Goal: Task Accomplishment & Management: Use online tool/utility

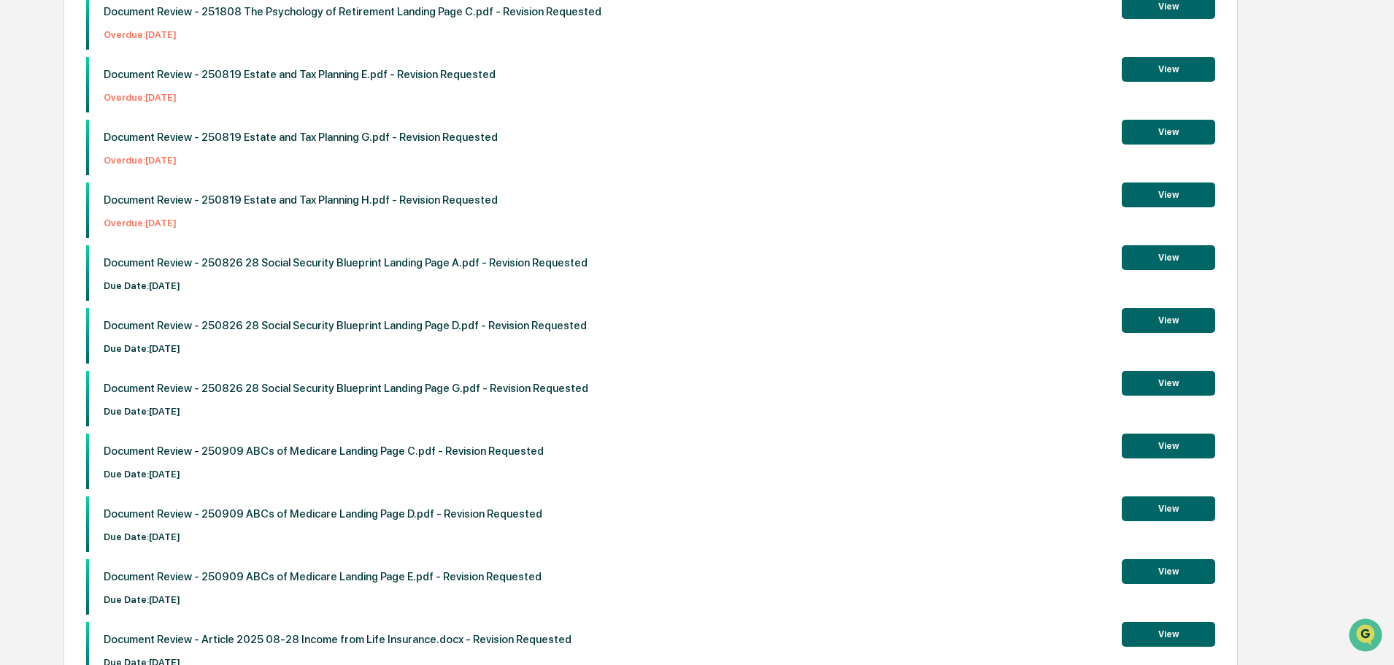
scroll to position [523, 0]
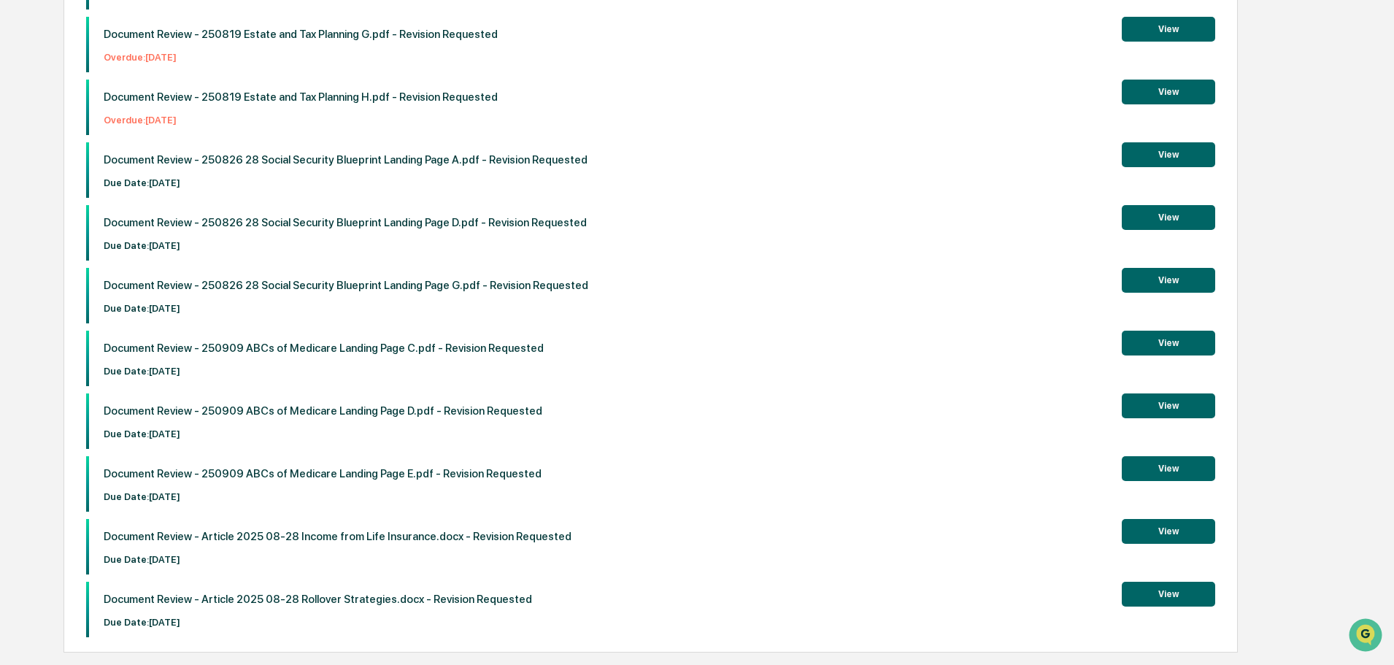
click at [1140, 529] on button "View" at bounding box center [1168, 531] width 93 height 25
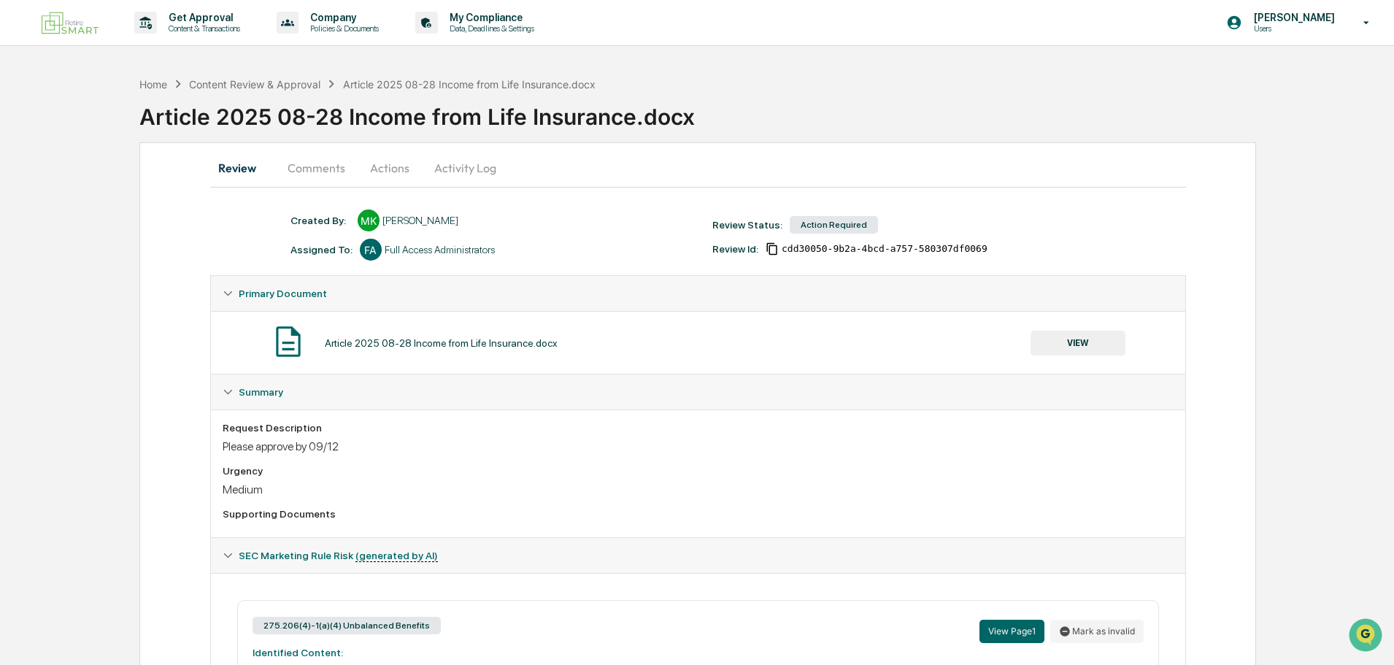
click at [312, 166] on button "Comments" at bounding box center [316, 167] width 81 height 35
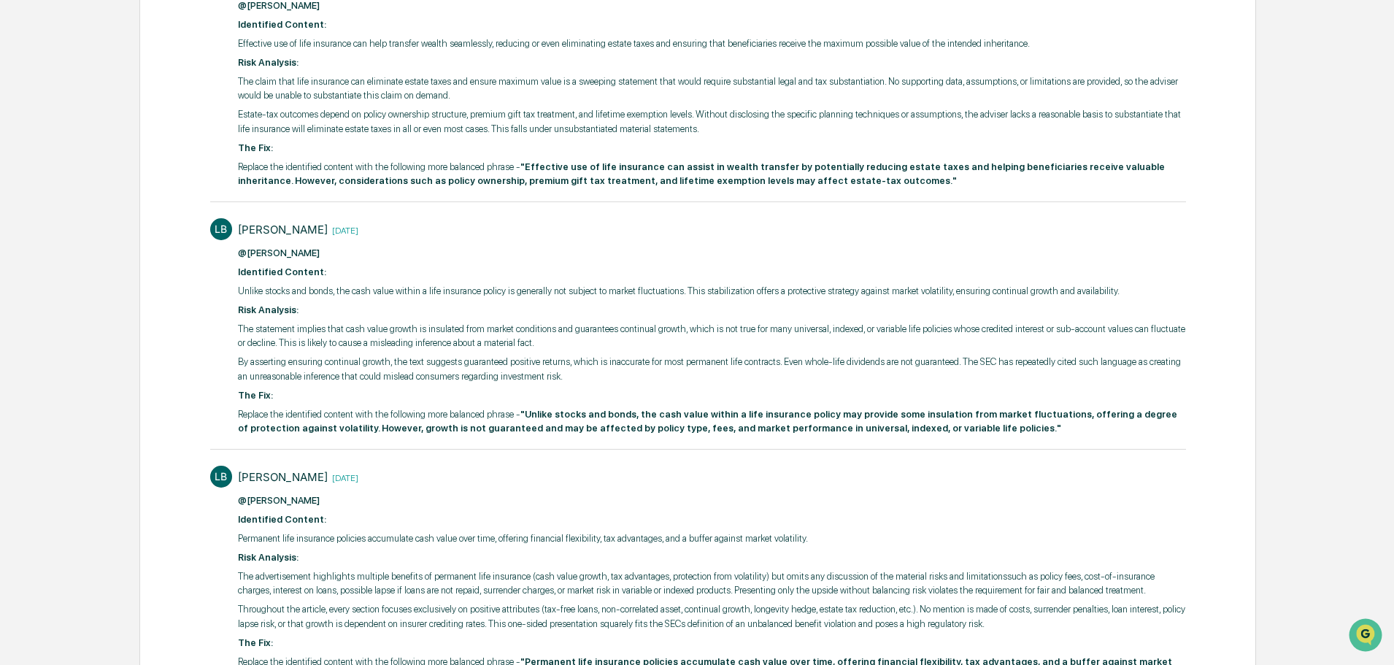
scroll to position [134, 0]
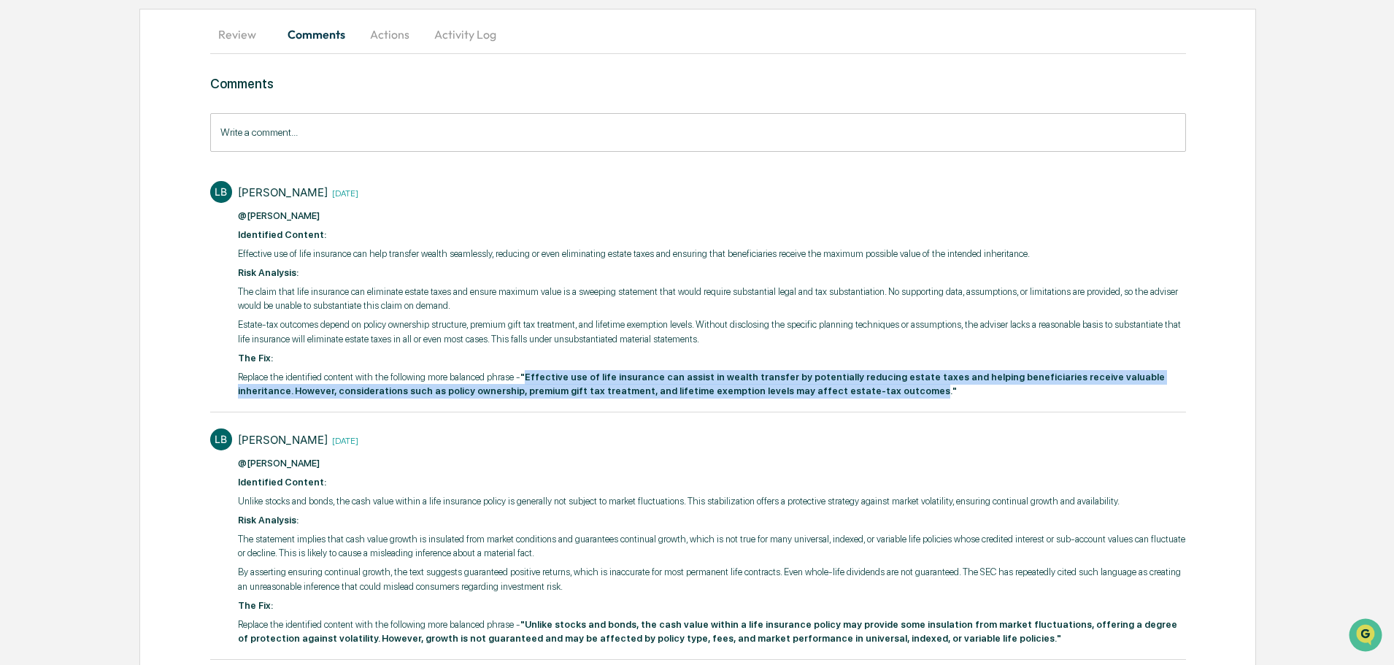
drag, startPoint x: 521, startPoint y: 377, endPoint x: 779, endPoint y: 391, distance: 258.0
click at [779, 391] on strong ""Effective use of life insurance can assist in wealth transfer by potentially r…" at bounding box center [701, 385] width 927 height 26
copy strong "Effective use of life insurance can assist in wealth transfer by potentially re…"
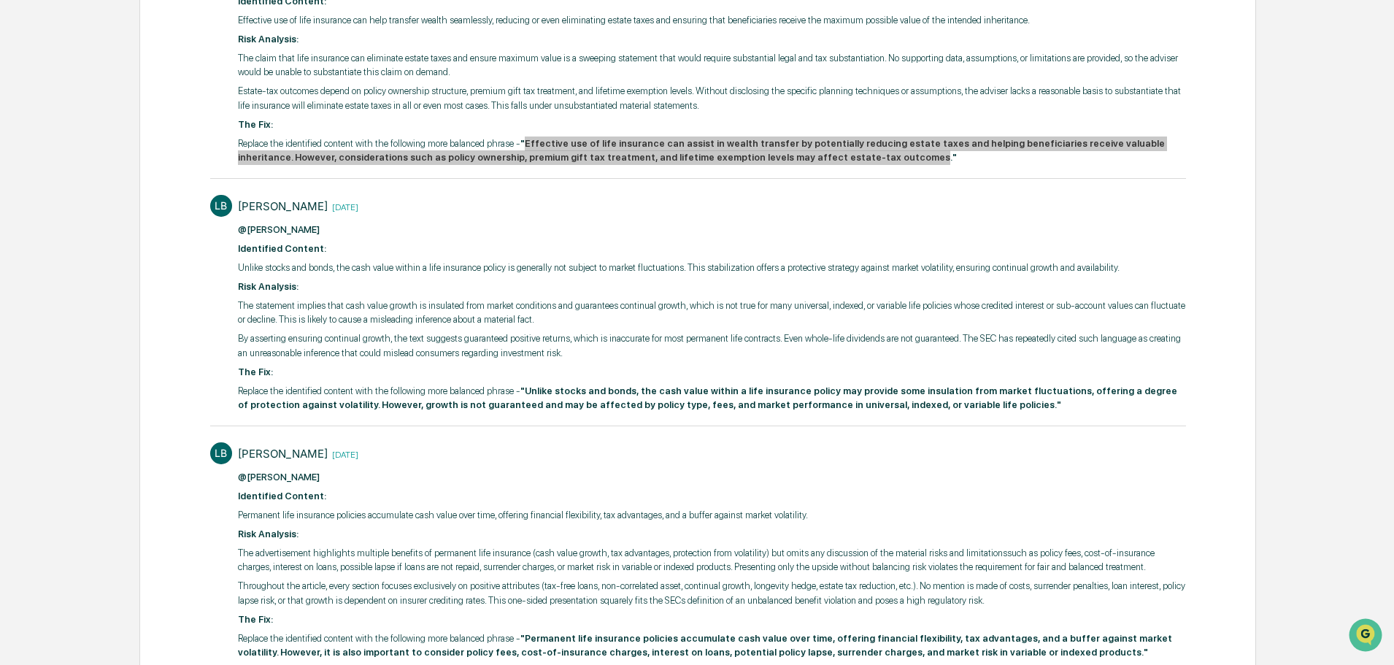
scroll to position [426, 0]
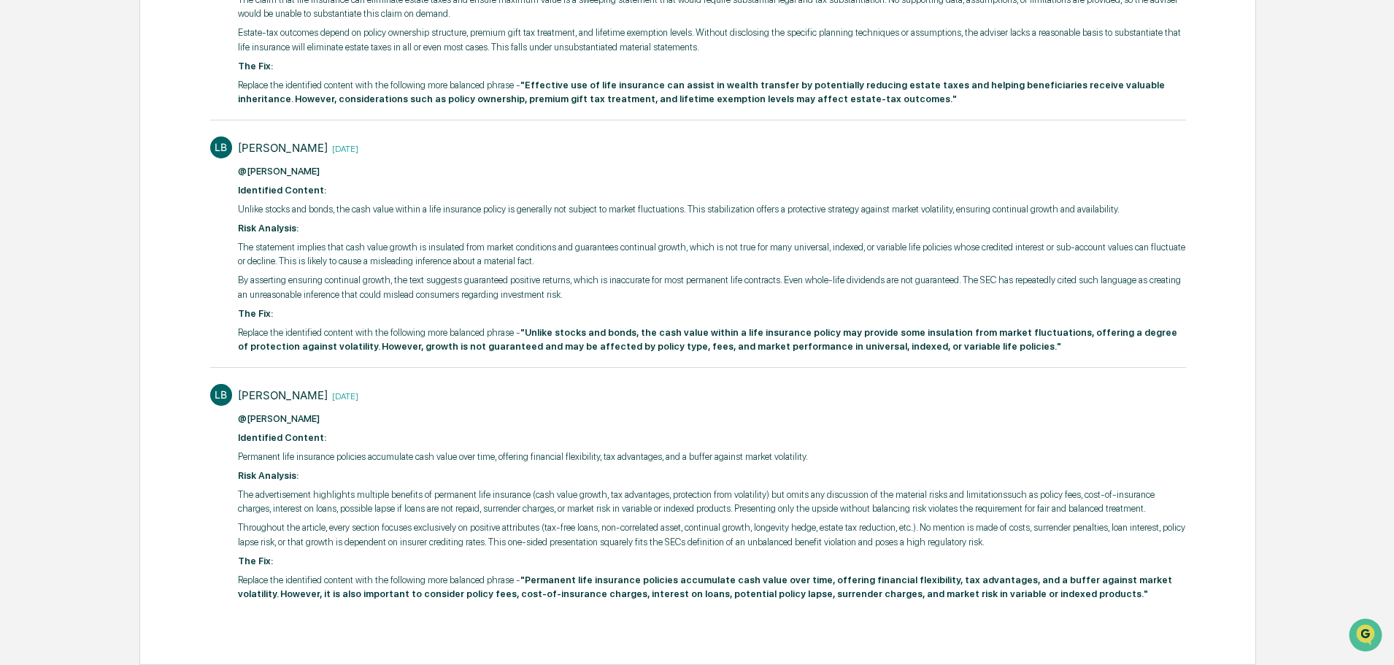
click at [955, 353] on p "Replace the identified content with the following more balanced phrase - "Unlik…" at bounding box center [712, 340] width 948 height 28
drag, startPoint x: 911, startPoint y: 349, endPoint x: 894, endPoint y: 349, distance: 17.5
click at [894, 349] on strong ""Unlike stocks and bonds, the cash value within a life insurance policy may pro…" at bounding box center [708, 340] width 940 height 26
click at [913, 345] on strong ""Unlike stocks and bonds, the cash value within a life insurance policy may pro…" at bounding box center [708, 340] width 940 height 26
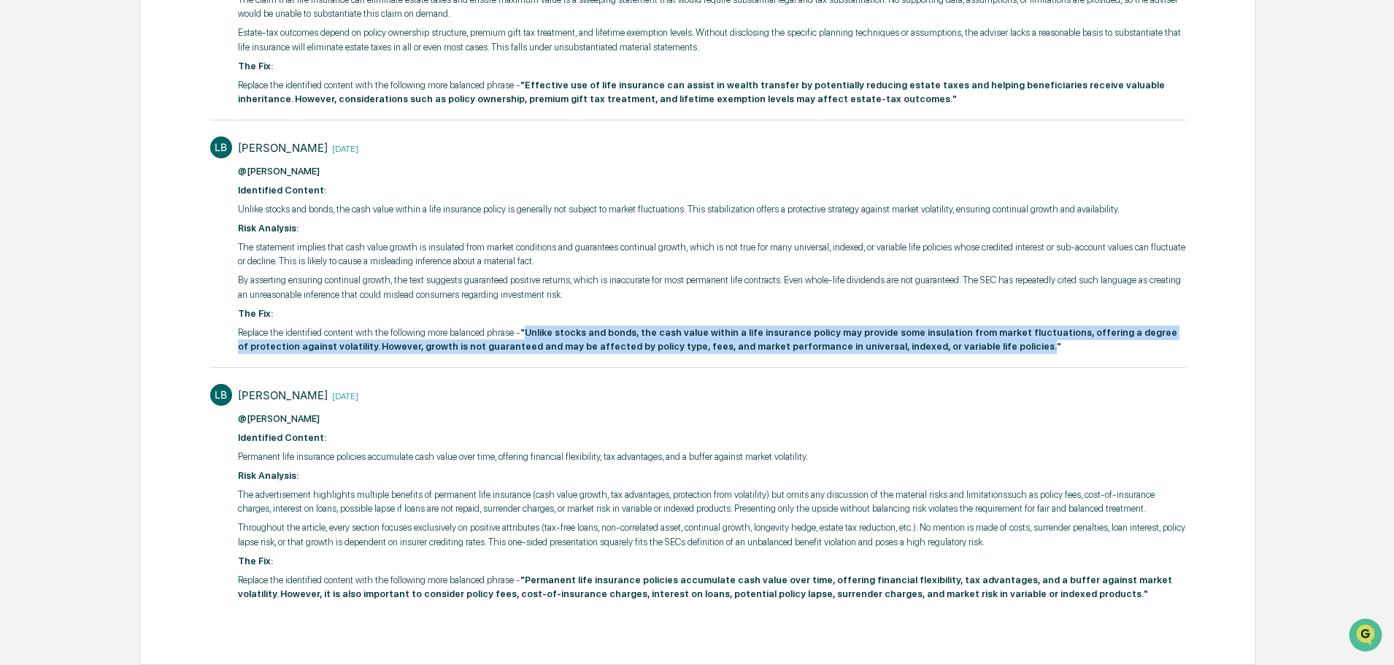
drag, startPoint x: 913, startPoint y: 349, endPoint x: 523, endPoint y: 335, distance: 390.1
click at [523, 335] on strong ""Unlike stocks and bonds, the cash value within a life insurance policy may pro…" at bounding box center [708, 340] width 940 height 26
copy strong "Unlike stocks and bonds, the cash value within a life insurance policy may prov…"
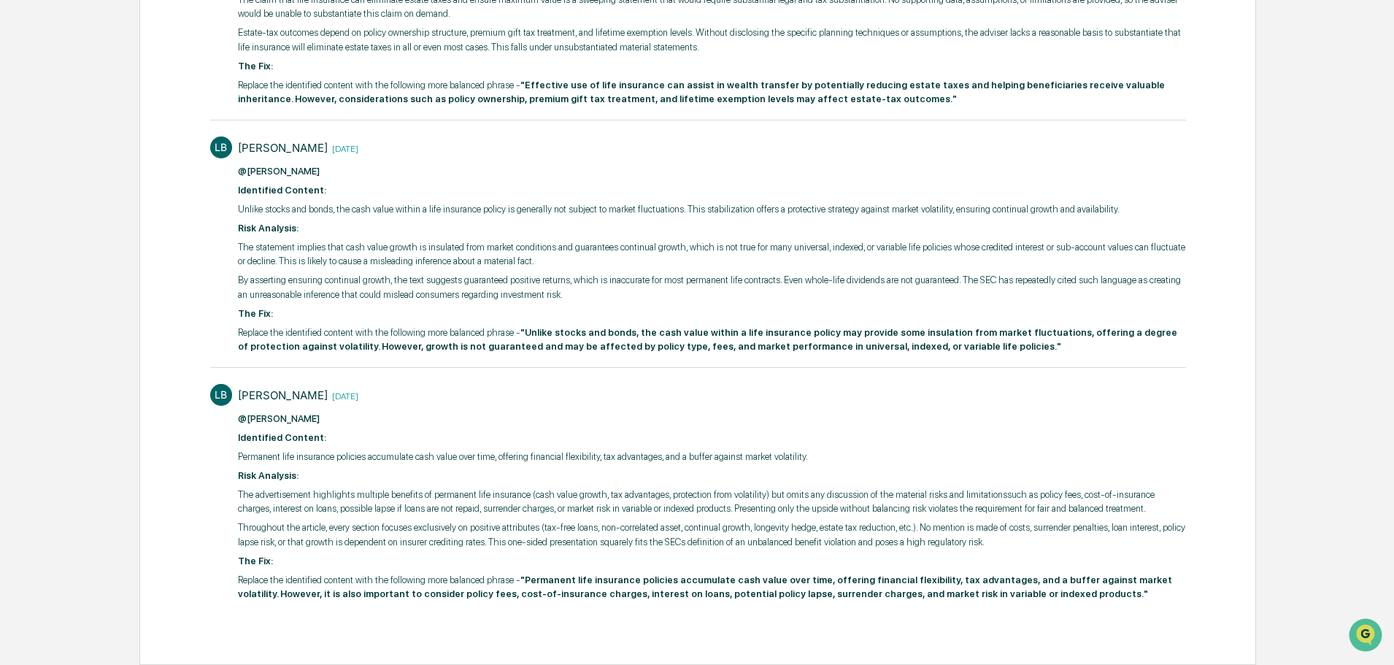
click at [661, 401] on div "[PERSON_NAME] [DATE]" at bounding box center [712, 395] width 948 height 23
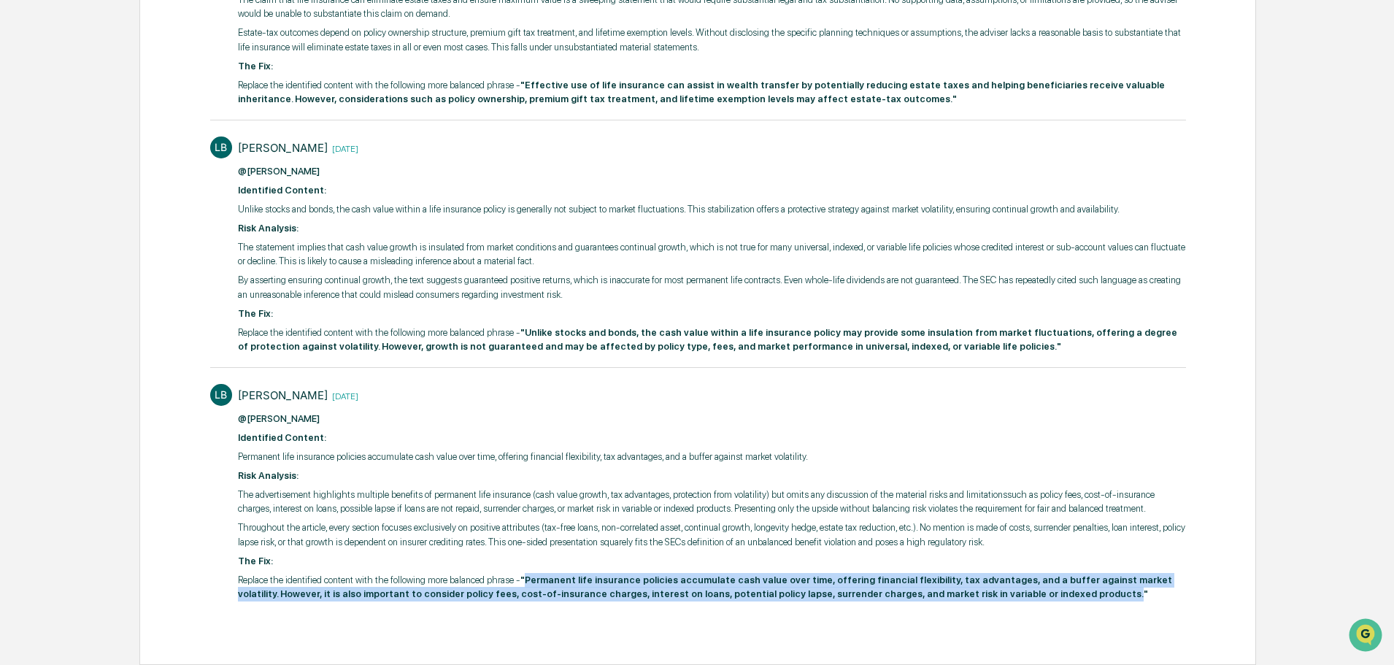
drag, startPoint x: 961, startPoint y: 595, endPoint x: 523, endPoint y: 580, distance: 438.3
click at [523, 580] on strong ""Permanent life insurance policies accumulate cash value over time, offering fi…" at bounding box center [705, 588] width 934 height 26
copy strong "Permanent life insurance policies accumulate cash value over time, offering fin…"
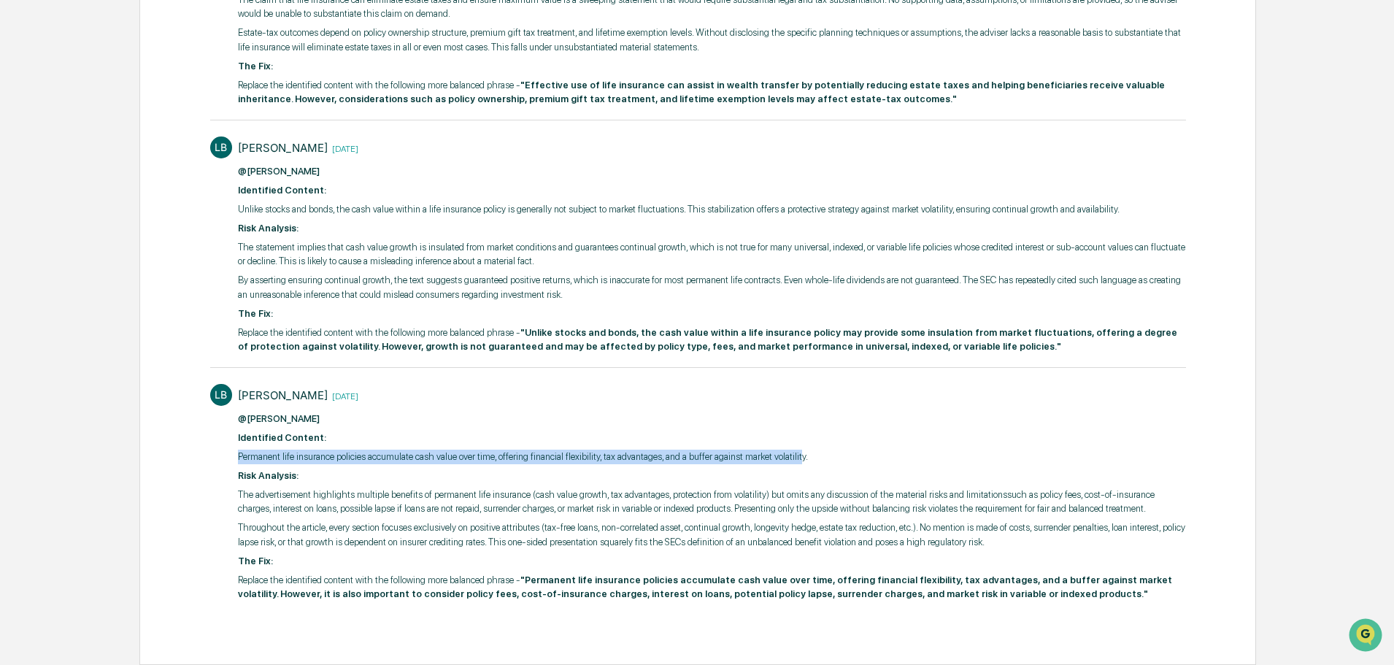
drag, startPoint x: 793, startPoint y: 457, endPoint x: 239, endPoint y: 453, distance: 554.1
click at [239, 453] on p "Permanent life insurance policies accumulate cash value over time, offering fin…" at bounding box center [712, 457] width 948 height 15
copy p "Permanent life insurance policies accumulate cash value over time, offering fin…"
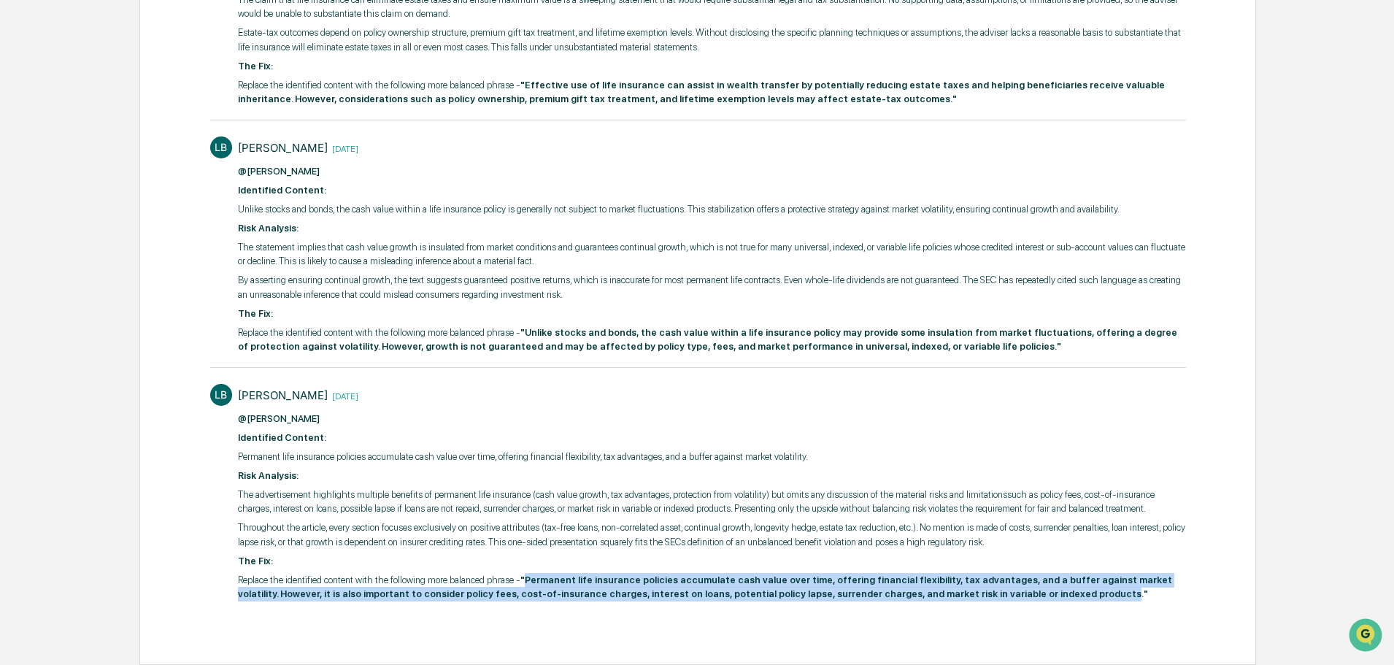
drag, startPoint x: 523, startPoint y: 580, endPoint x: 959, endPoint y: 594, distance: 436.1
click at [959, 594] on strong ""Permanent life insurance policies accumulate cash value over time, offering fi…" at bounding box center [705, 588] width 934 height 26
copy strong "Permanent life insurance policies accumulate cash value over time, offering fin…"
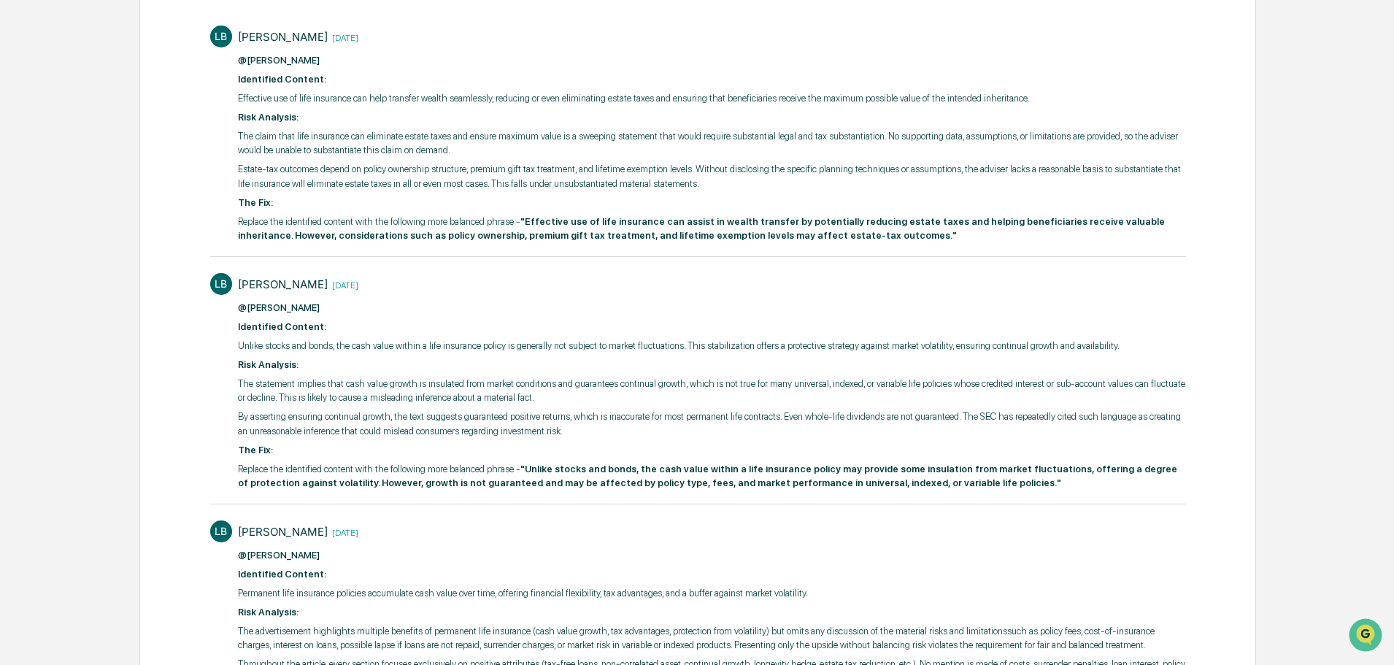
scroll to position [61, 0]
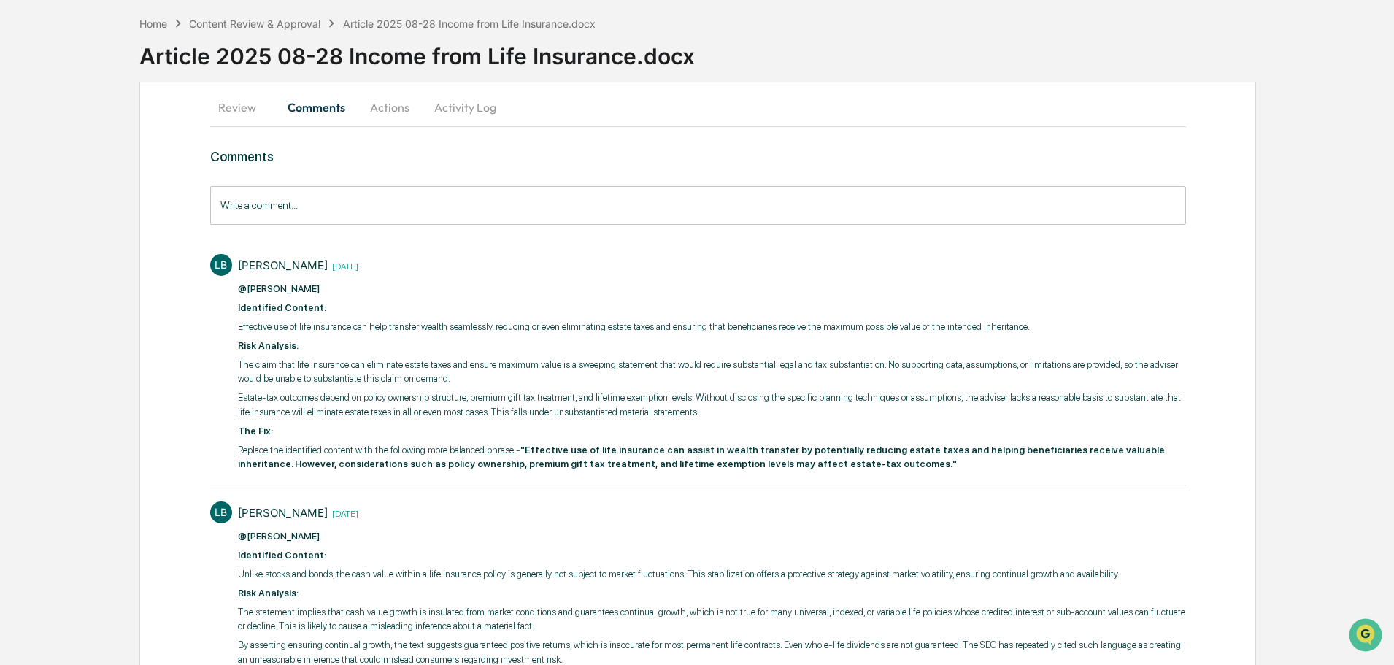
click at [465, 100] on button "Activity Log" at bounding box center [465, 107] width 85 height 35
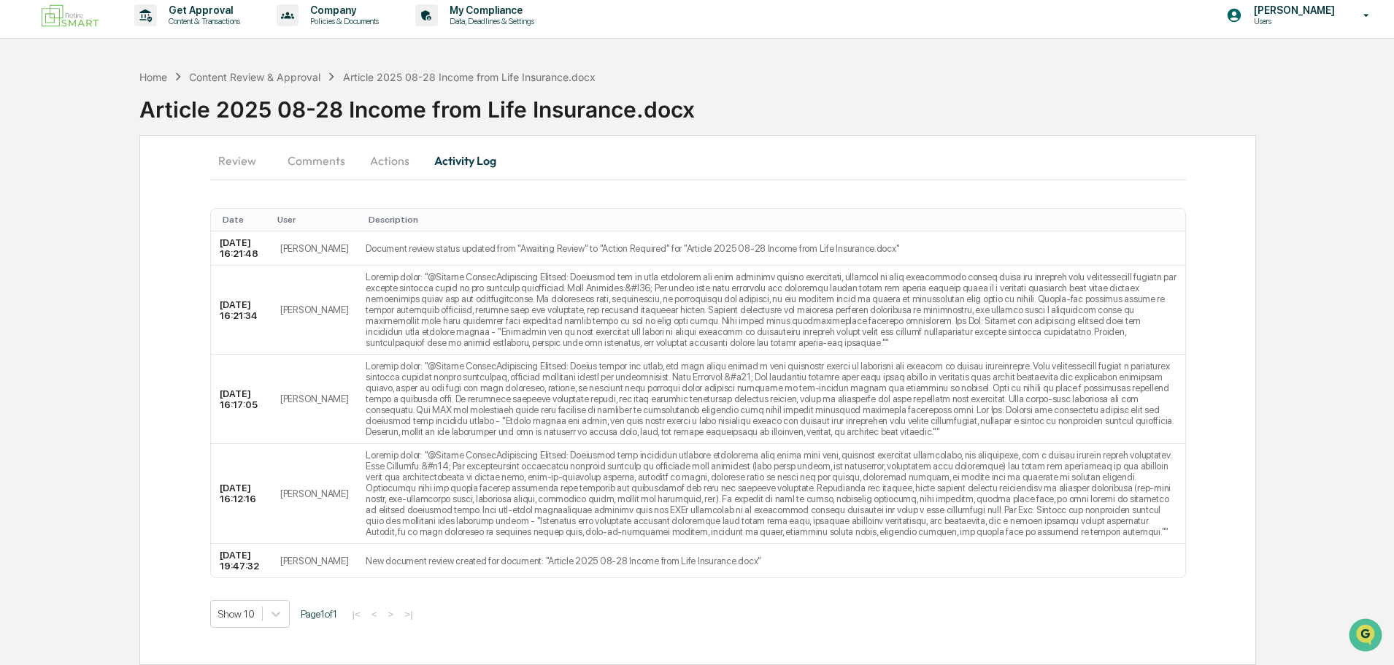
scroll to position [7, 0]
click at [412, 164] on button "Actions" at bounding box center [390, 160] width 66 height 35
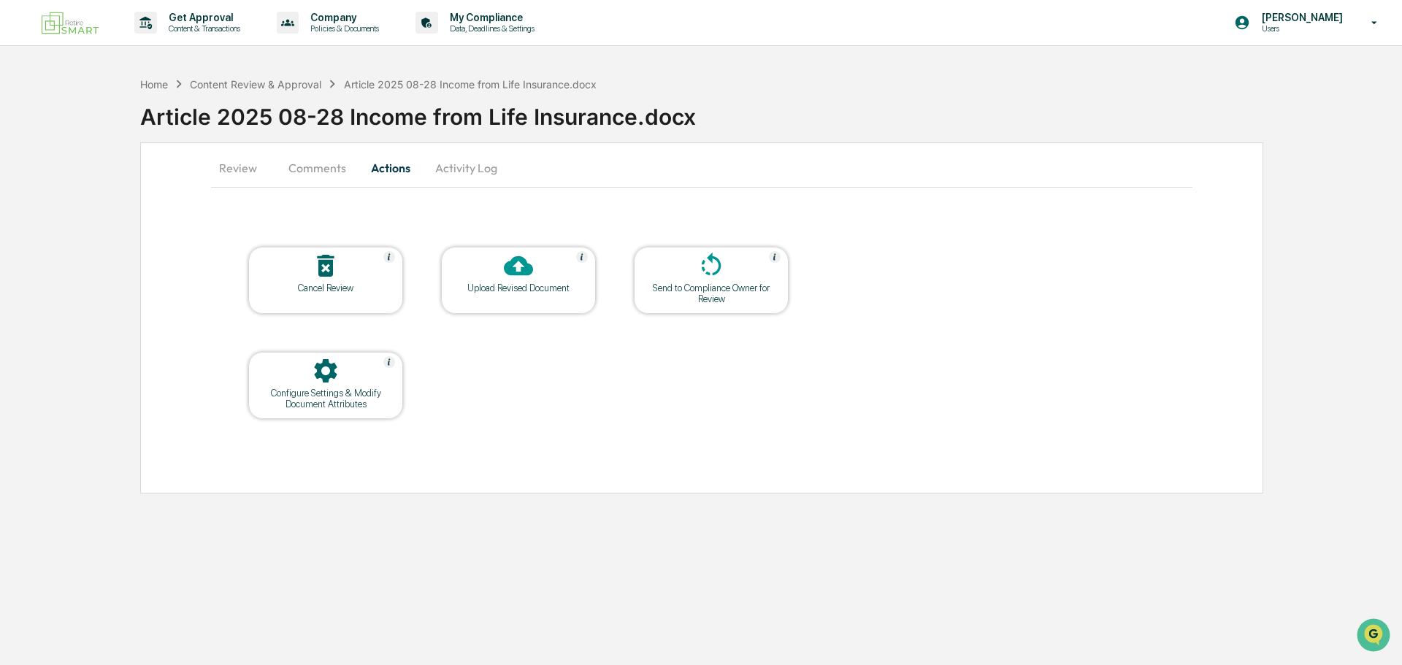
click at [548, 278] on div at bounding box center [518, 266] width 146 height 31
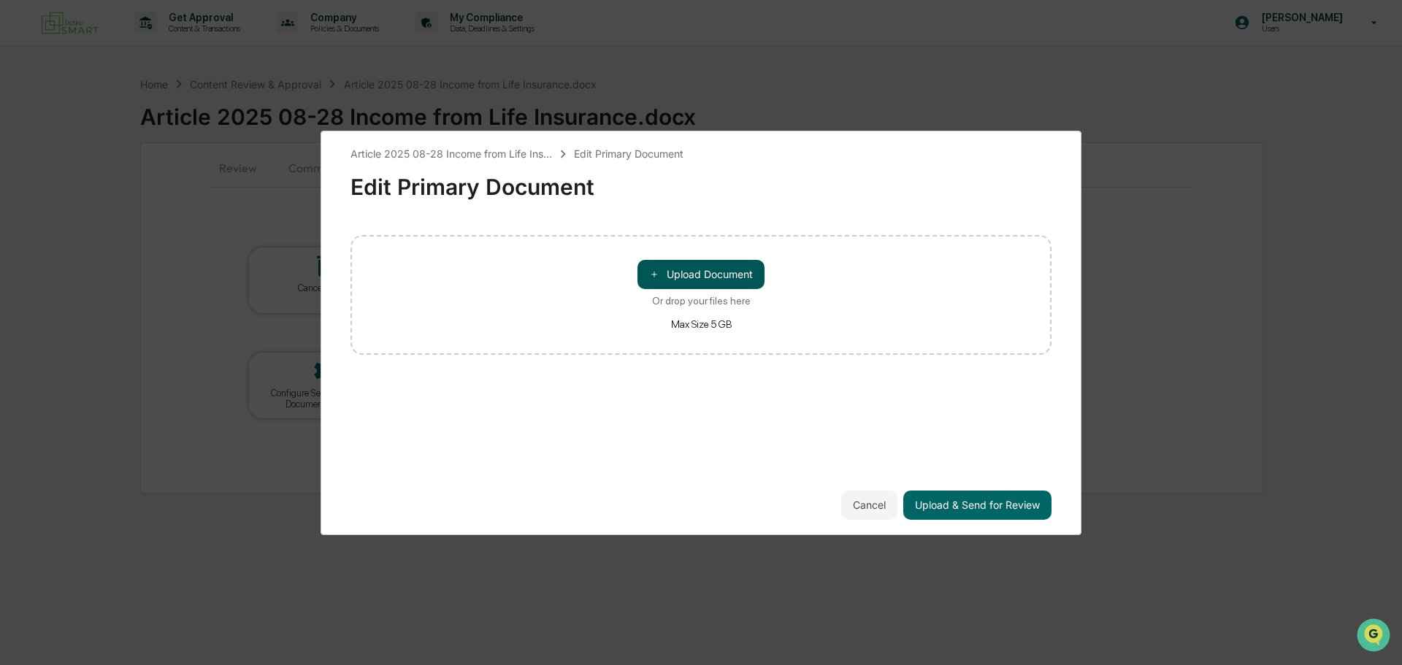
click at [665, 276] on button "＋ Upload Document" at bounding box center [700, 274] width 127 height 29
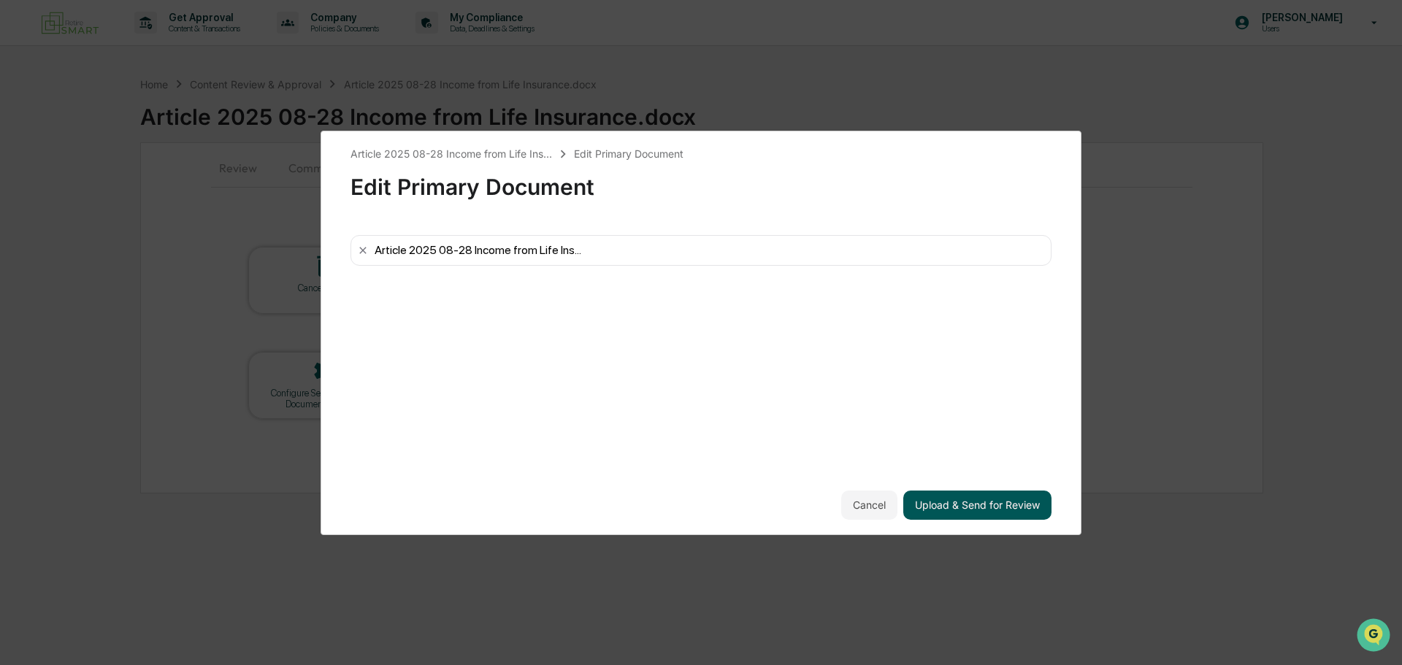
click at [986, 504] on button "Upload & Send for Review" at bounding box center [977, 505] width 148 height 29
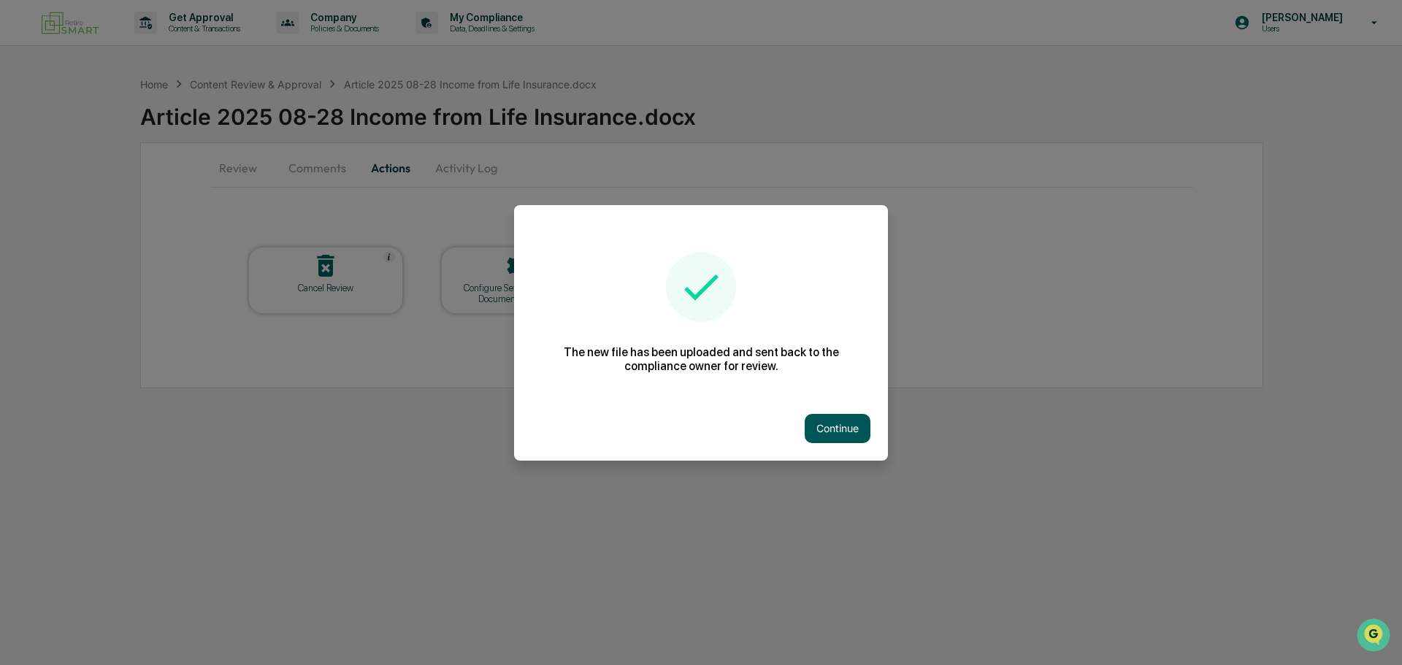
click at [843, 431] on button "Continue" at bounding box center [838, 428] width 66 height 29
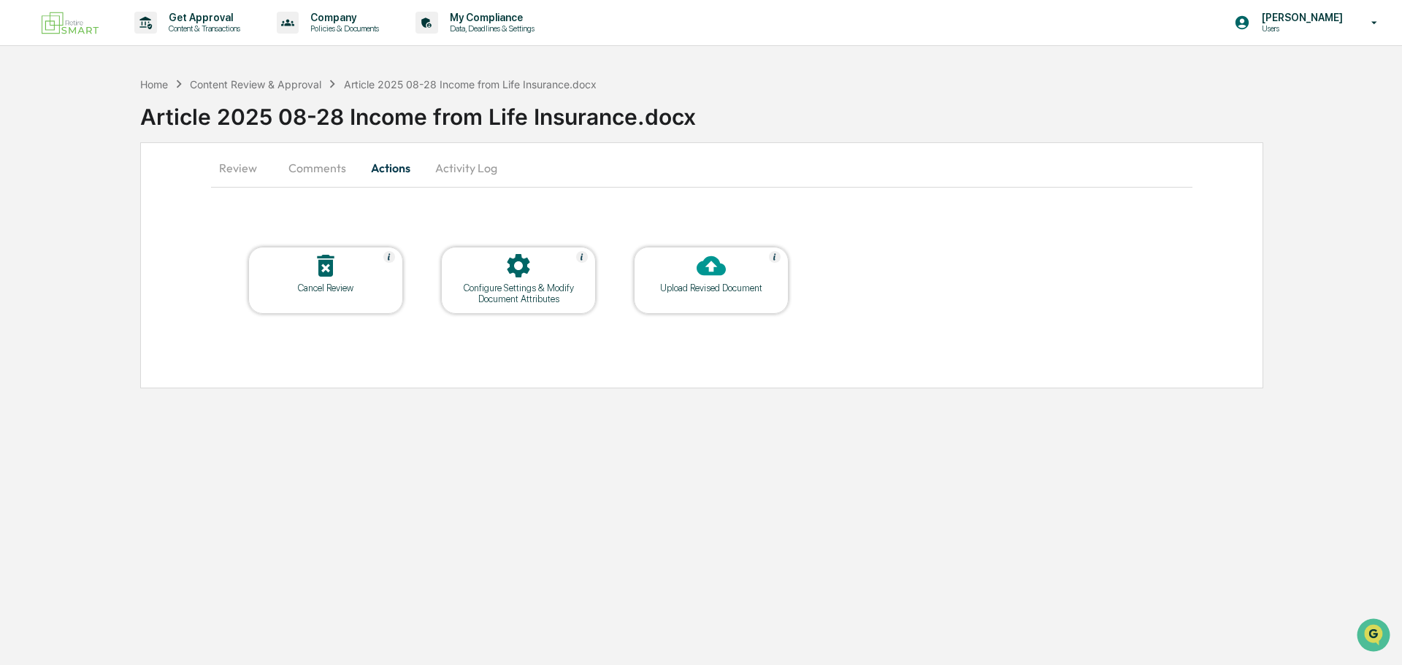
click at [169, 83] on div "Home Content Review & Approval Article 2025 08-28 Income from Life Insurance.do…" at bounding box center [368, 84] width 456 height 16
click at [157, 85] on div "Home" at bounding box center [154, 84] width 28 height 12
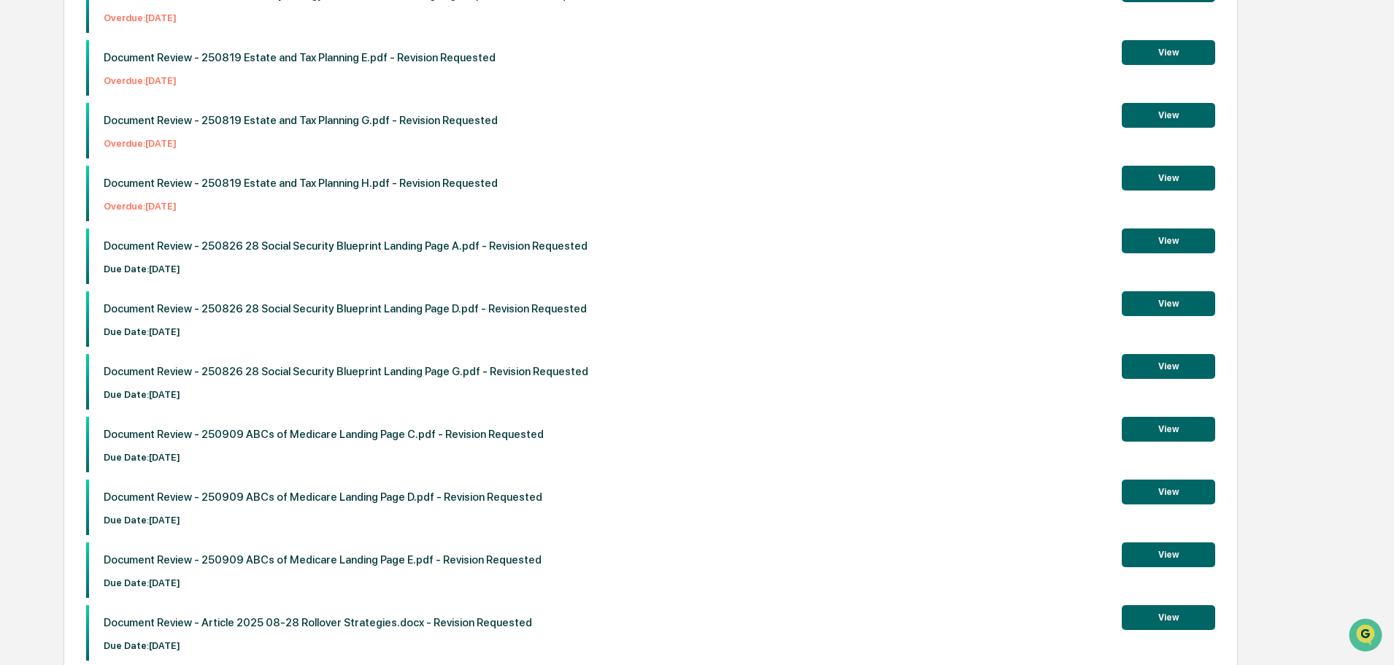
scroll to position [461, 0]
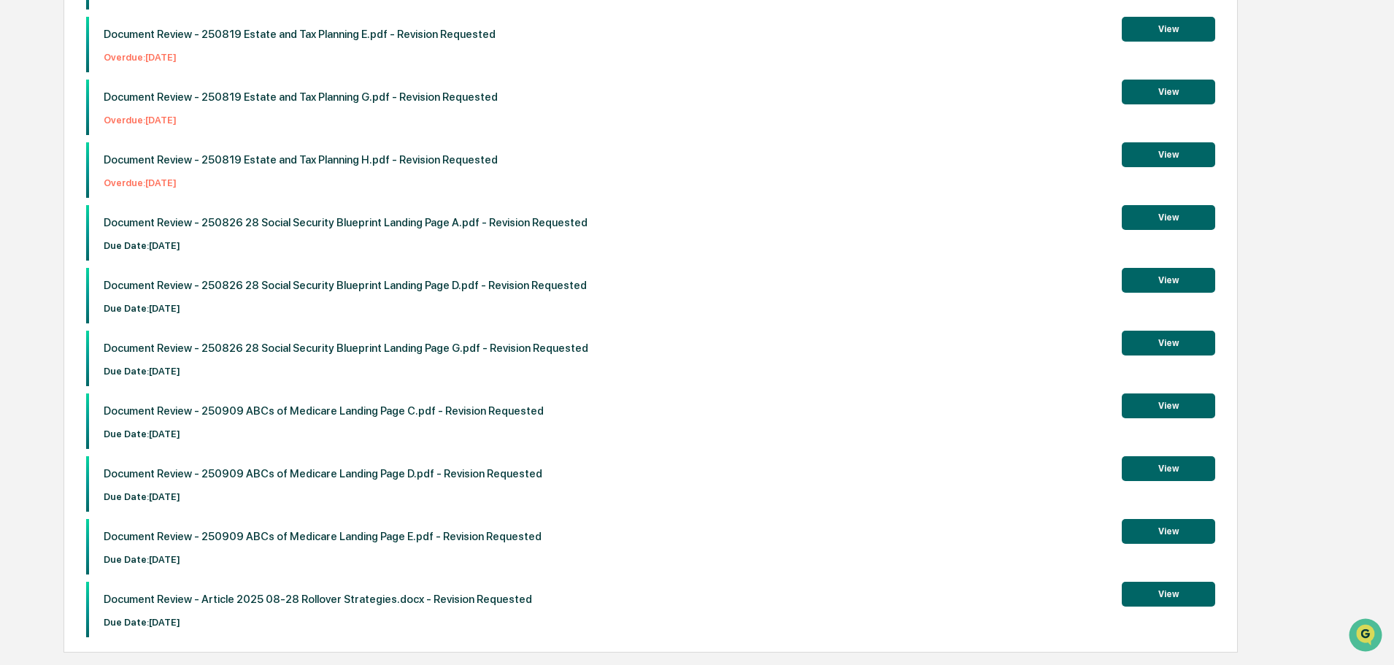
click at [1175, 594] on button "View" at bounding box center [1168, 594] width 93 height 25
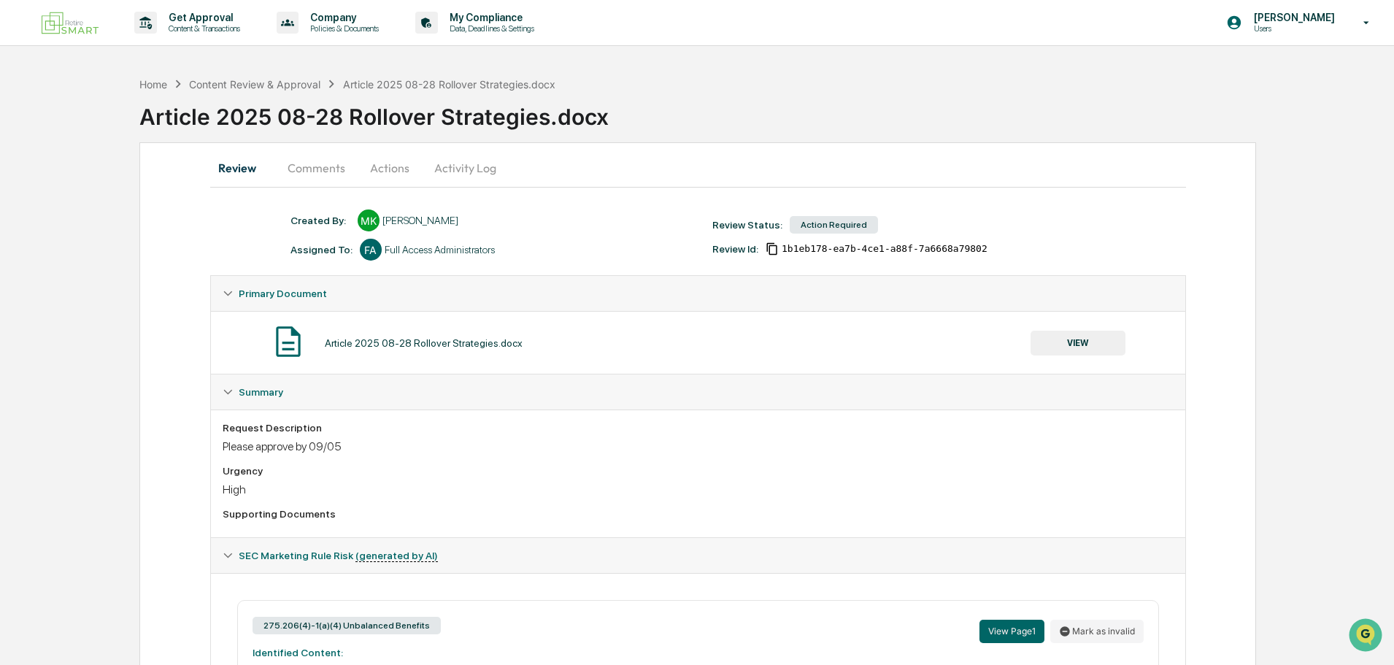
click at [385, 164] on button "Actions" at bounding box center [390, 167] width 66 height 35
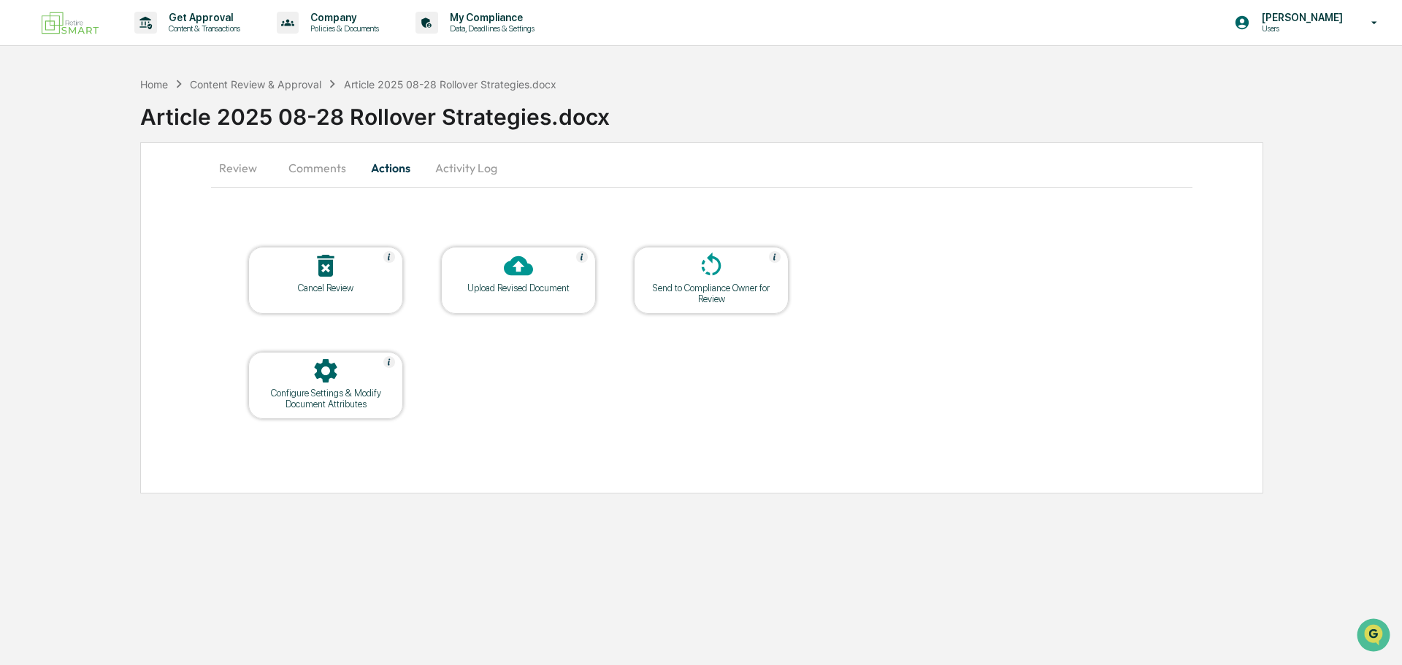
click at [317, 162] on button "Comments" at bounding box center [317, 167] width 81 height 35
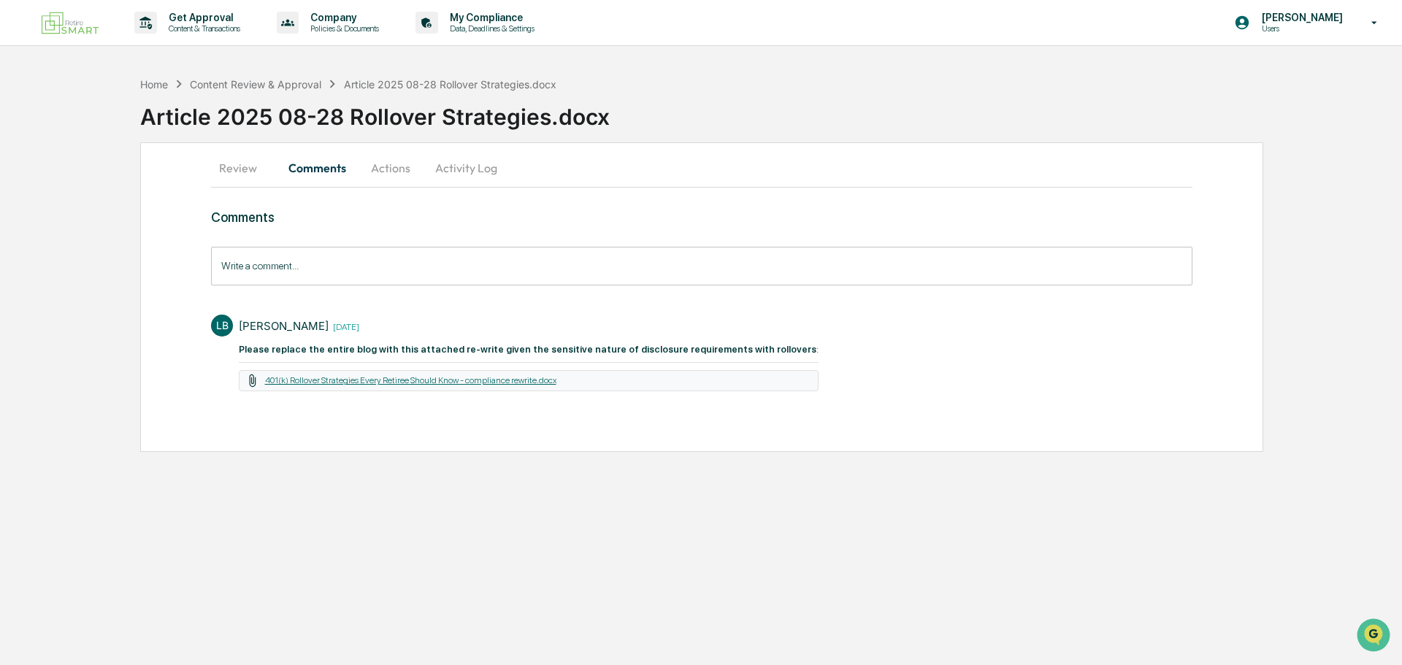
click at [437, 377] on link "401(k) Rollover Strategies Every Retiree Should Know - compliance rewrite.docx" at bounding box center [410, 380] width 291 height 10
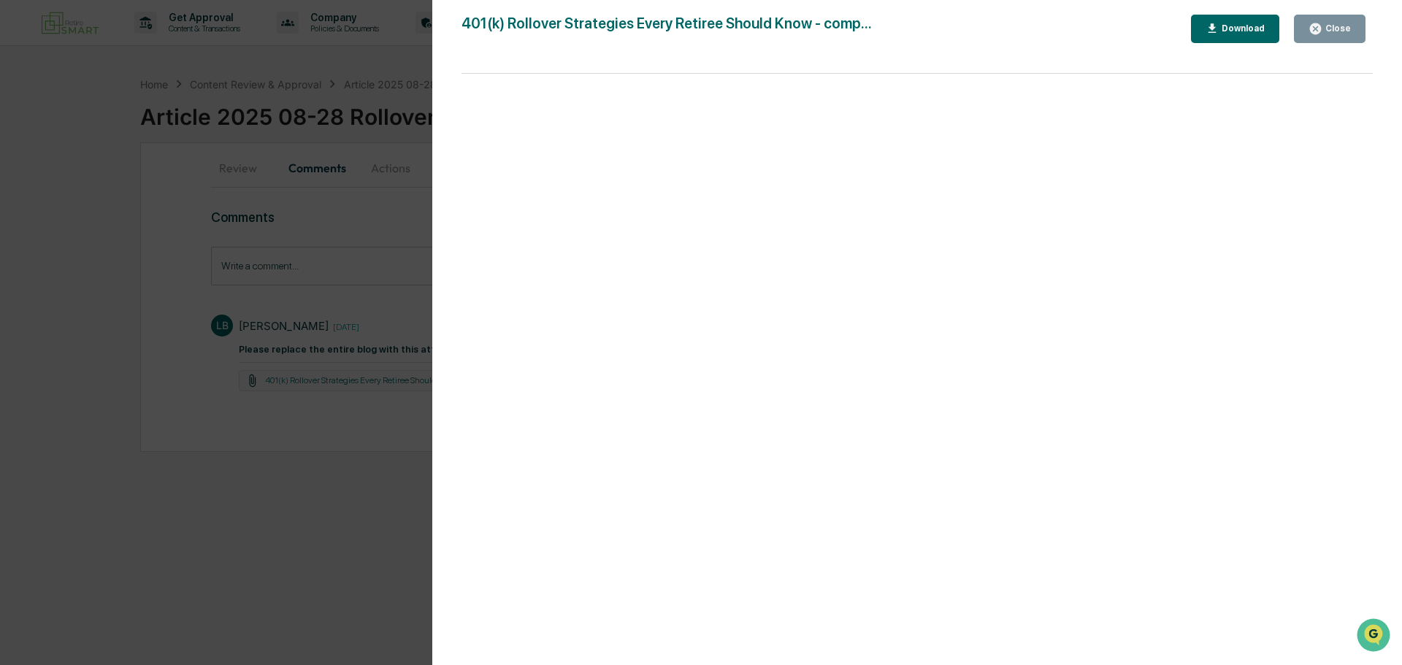
click at [441, 274] on div "Version History [DATE] 06:48 PM [PERSON_NAME] 401(k) Rollover Strategies Every …" at bounding box center [916, 347] width 969 height 694
click at [1324, 24] on div "Close" at bounding box center [1336, 28] width 28 height 10
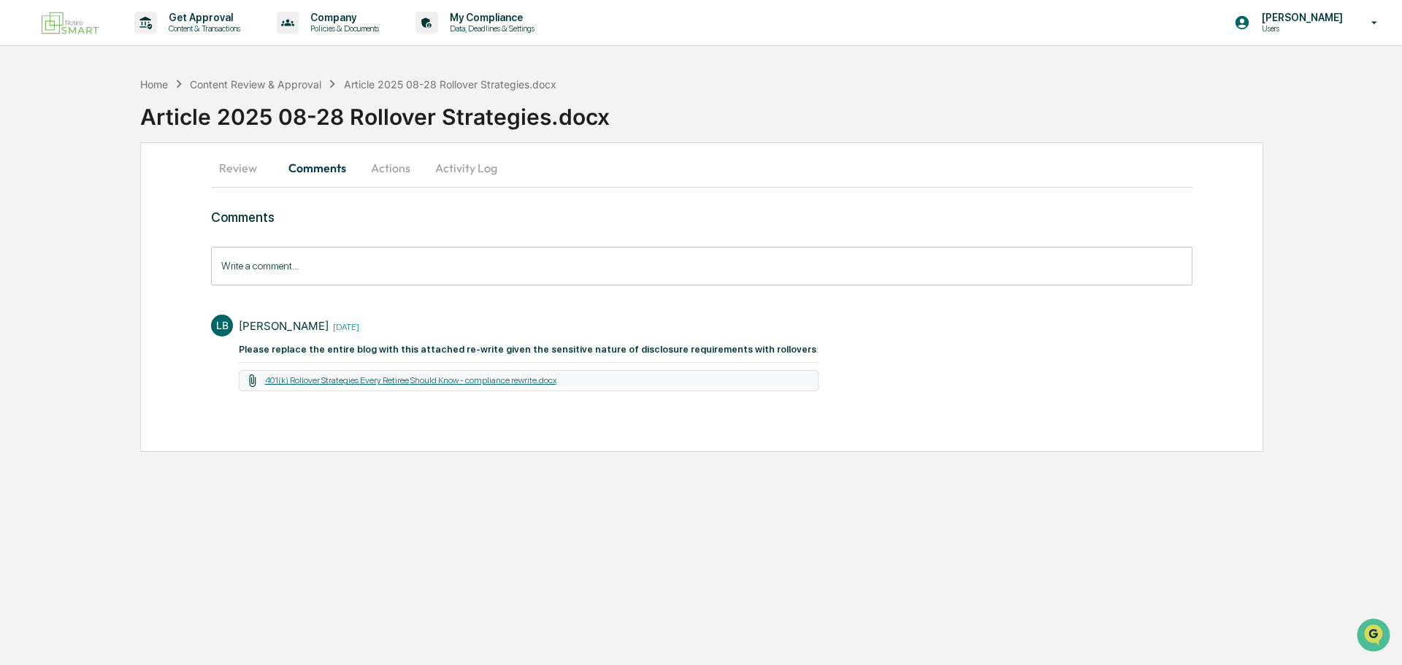
click at [348, 377] on link "401(k) Rollover Strategies Every Retiree Should Know - compliance rewrite.docx" at bounding box center [410, 380] width 291 height 10
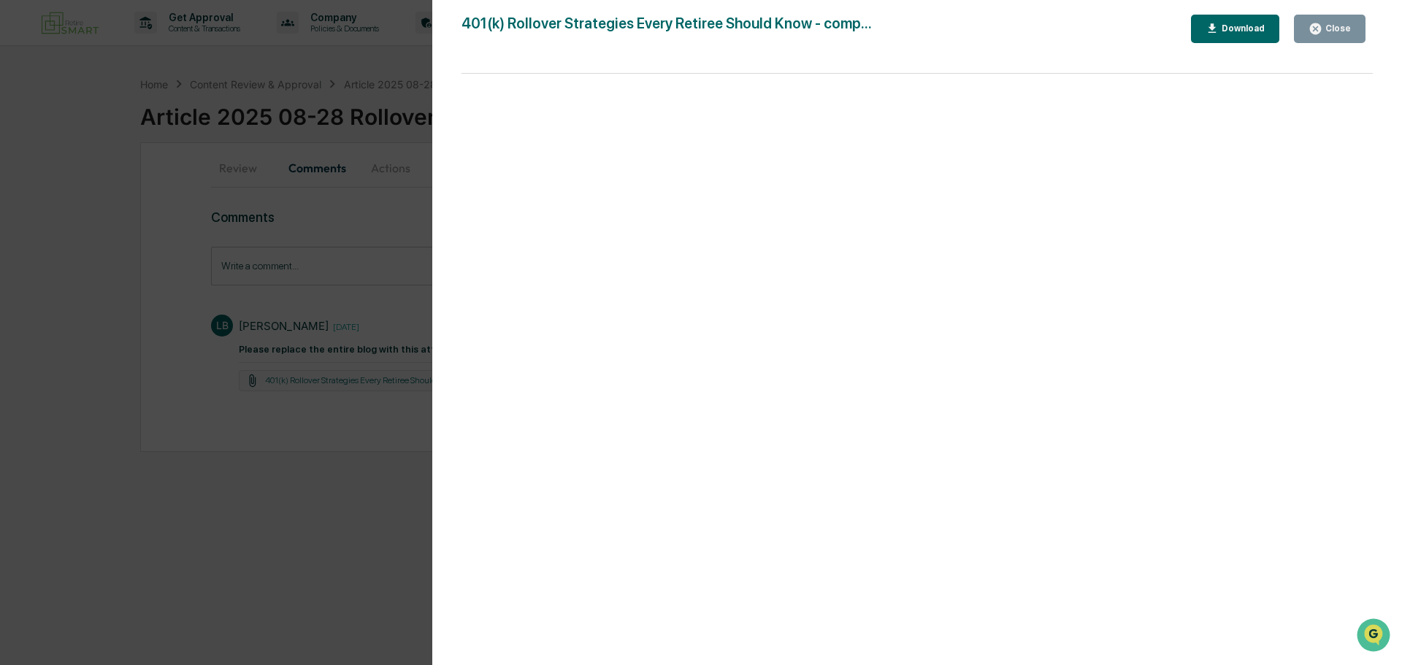
click at [1219, 25] on icon "button" at bounding box center [1212, 29] width 14 height 14
click at [360, 69] on div "Version History [DATE] 06:48 PM [PERSON_NAME] 401(k) Rollover Strategies Every …" at bounding box center [701, 332] width 1402 height 665
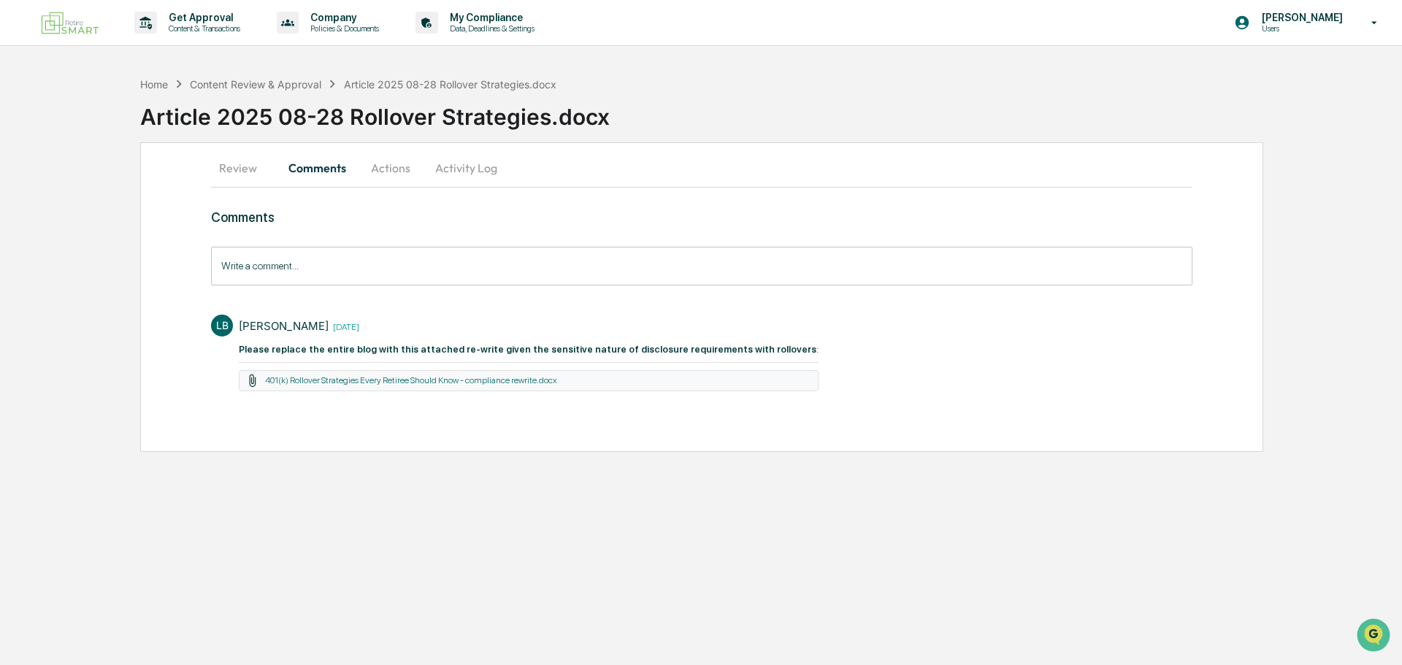
click at [452, 163] on button "Activity Log" at bounding box center [465, 167] width 85 height 35
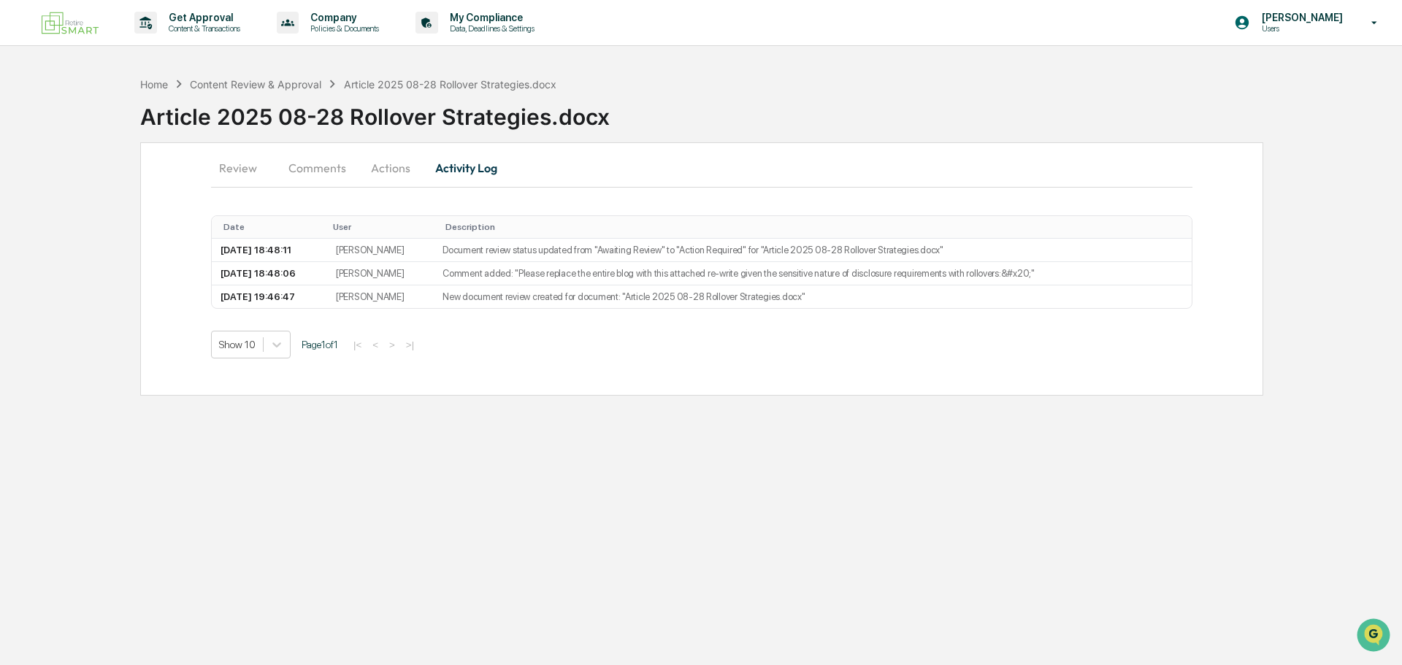
click at [377, 163] on button "Actions" at bounding box center [391, 167] width 66 height 35
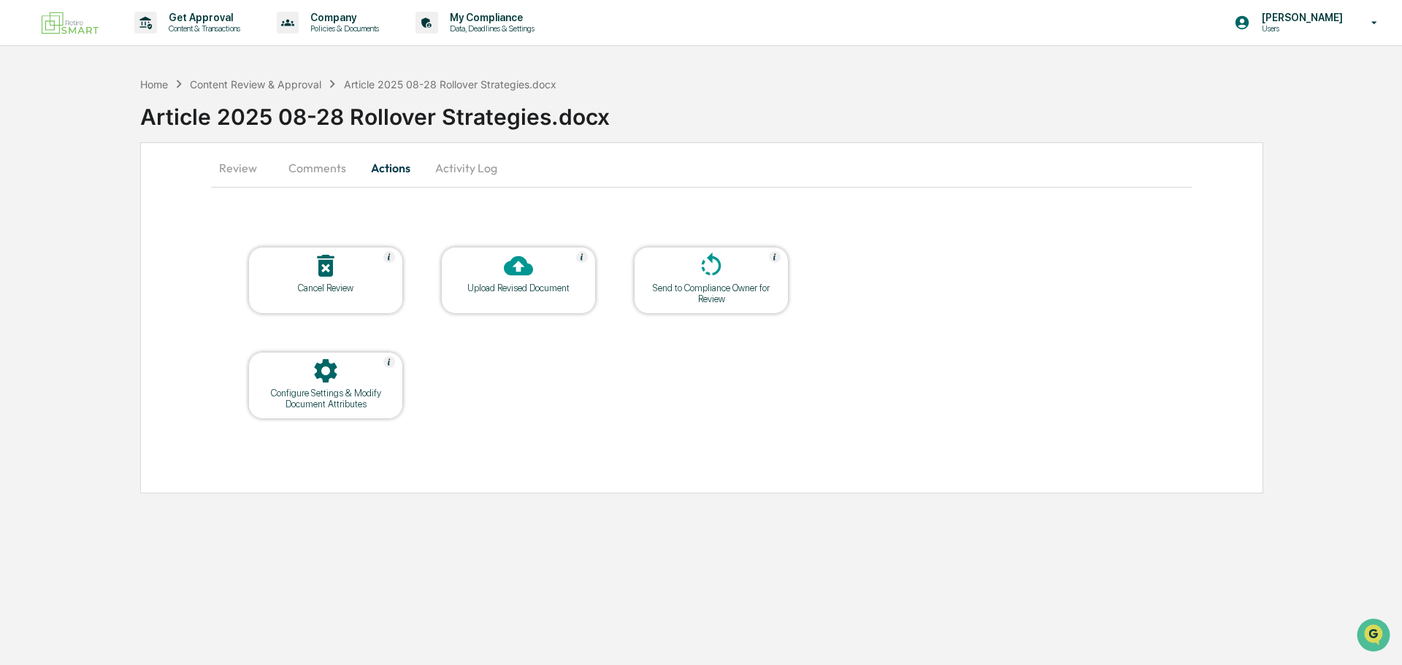
click at [507, 277] on icon at bounding box center [518, 265] width 29 height 29
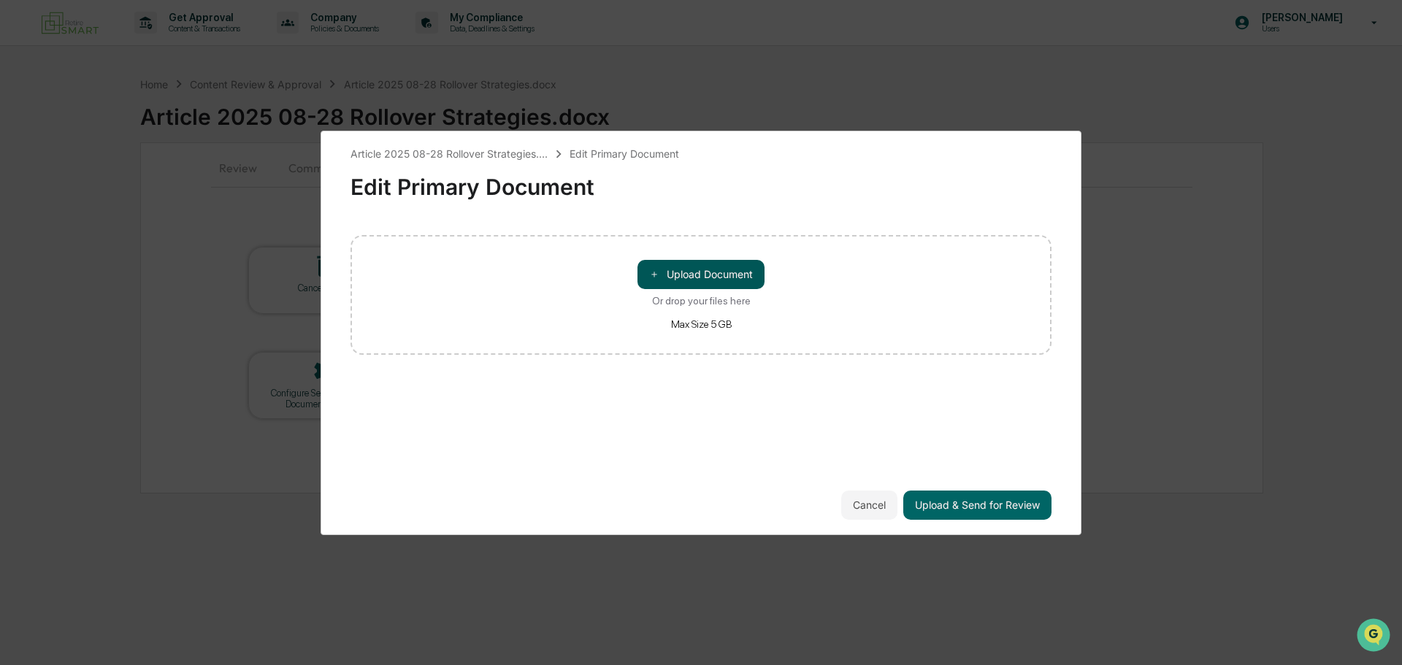
click at [687, 265] on button "＋ Upload Document" at bounding box center [700, 274] width 127 height 29
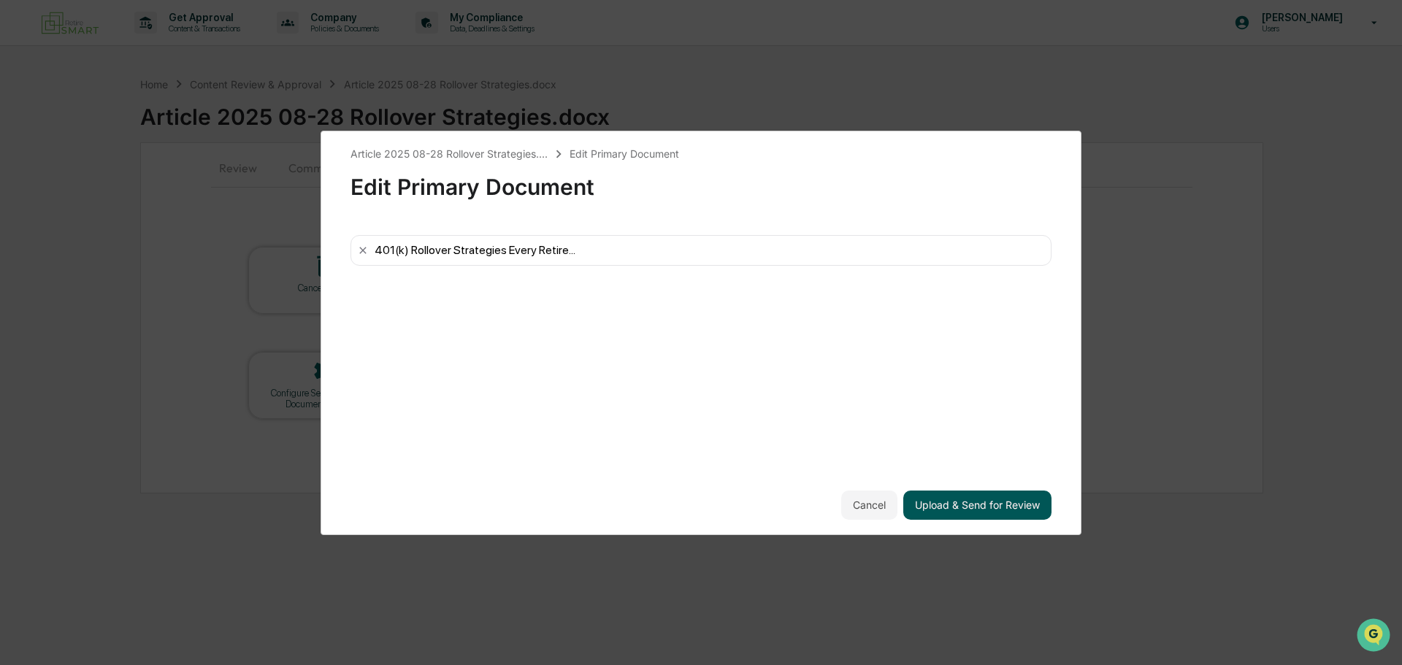
click at [971, 500] on button "Upload & Send for Review" at bounding box center [977, 505] width 148 height 29
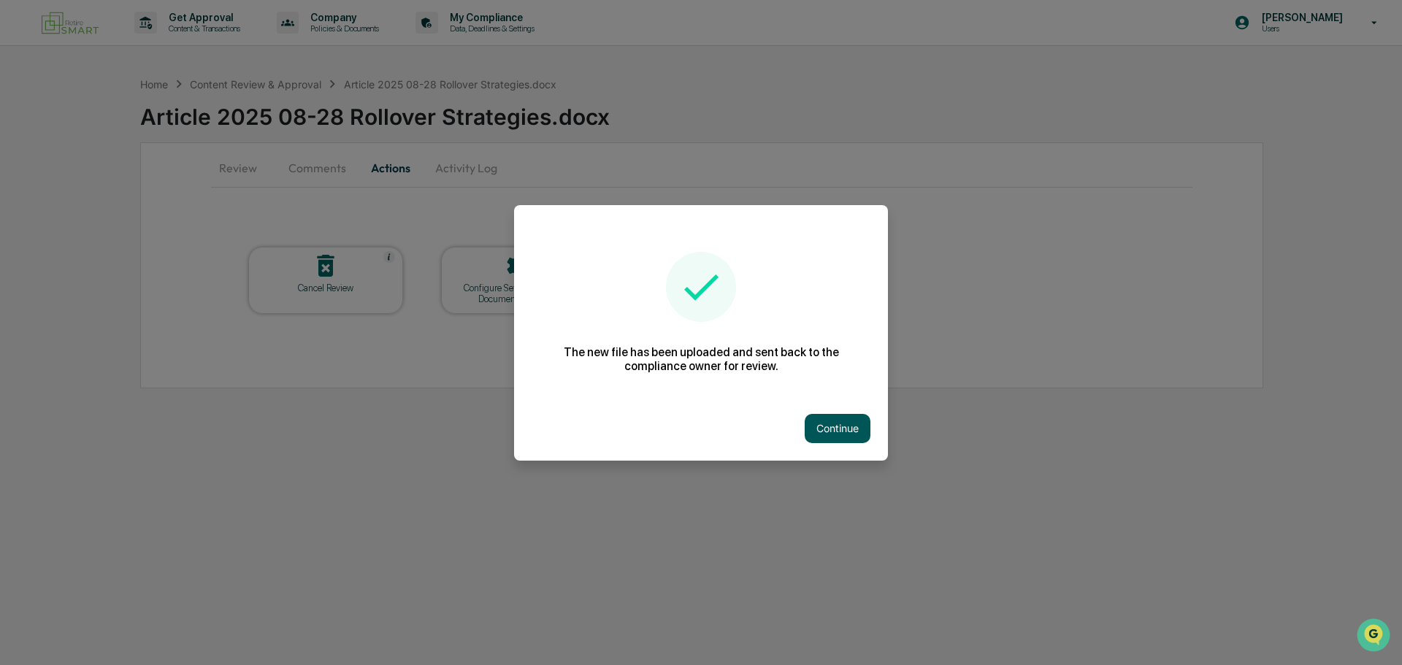
click at [830, 425] on button "Continue" at bounding box center [838, 428] width 66 height 29
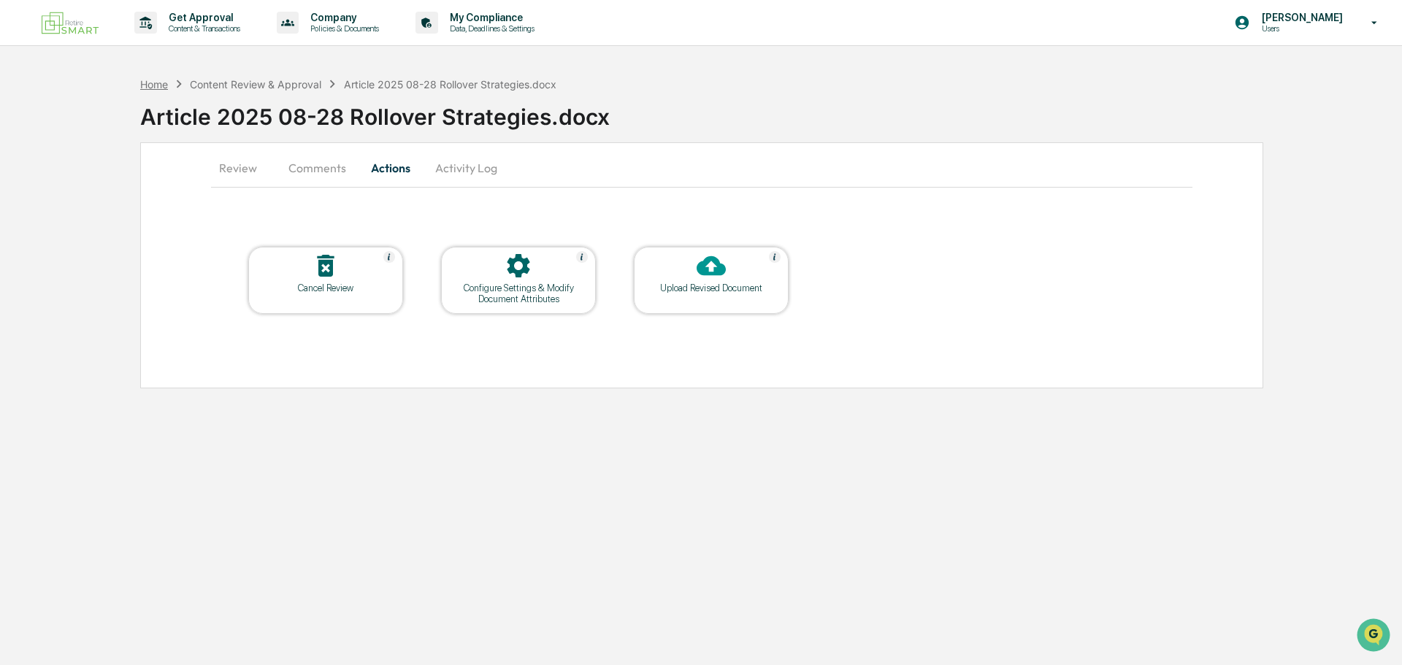
click at [161, 84] on div "Home" at bounding box center [154, 84] width 28 height 12
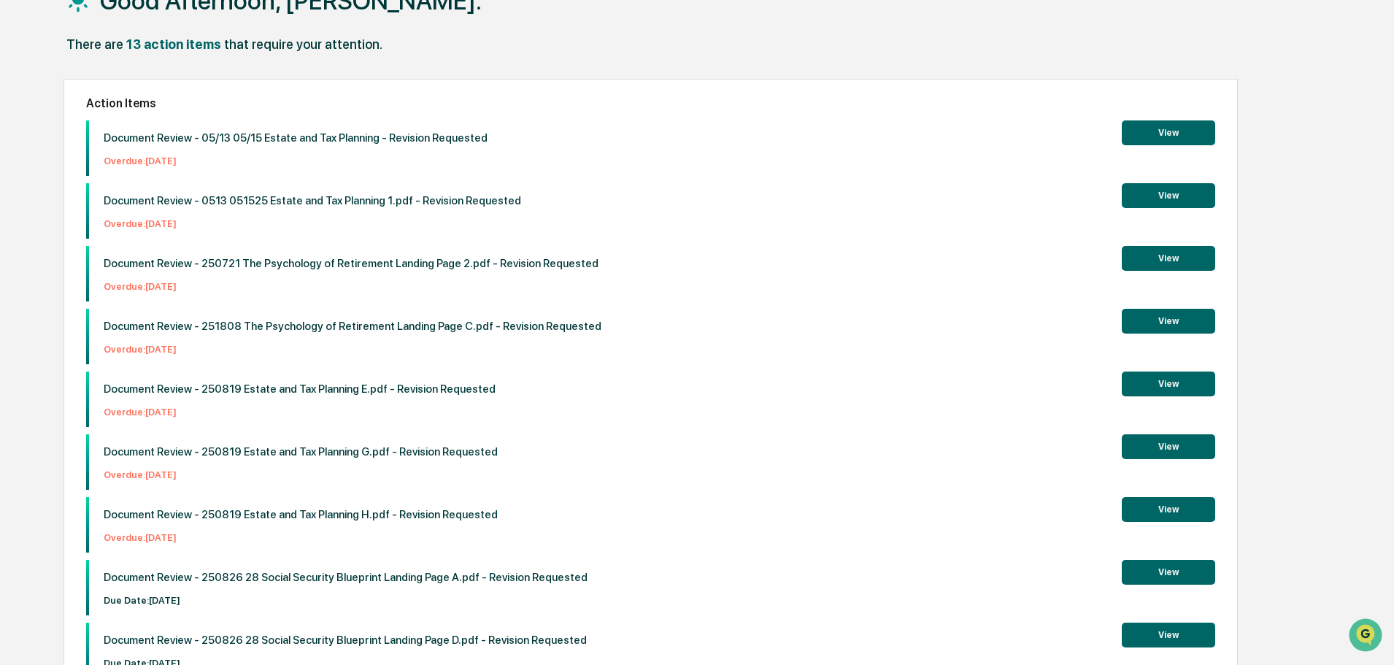
scroll to position [33, 0]
